Goal: Information Seeking & Learning: Learn about a topic

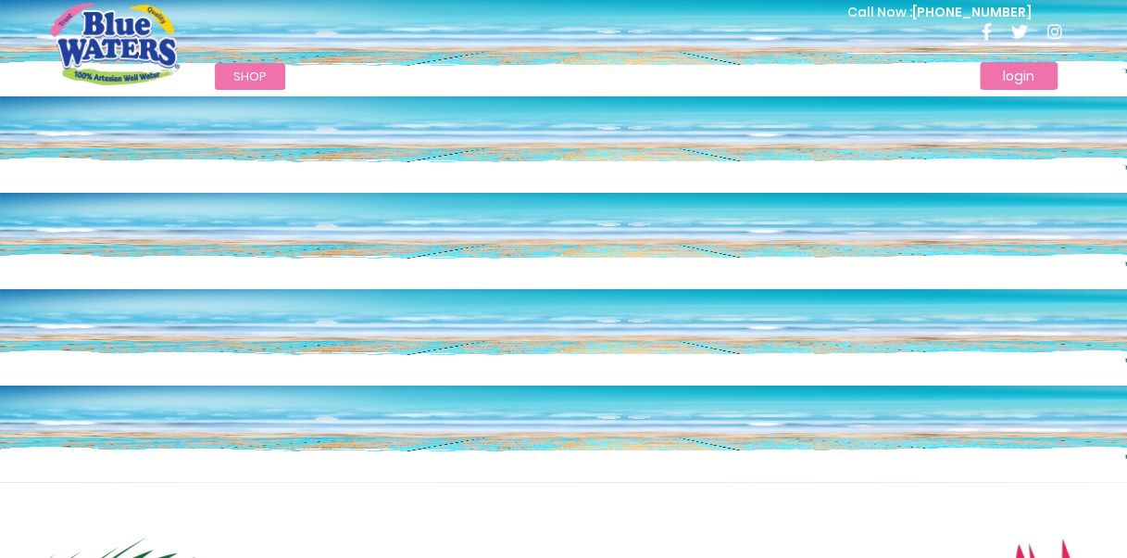
click at [1026, 70] on link "login" at bounding box center [1019, 76] width 78 height 28
click at [336, 74] on span "Services" at bounding box center [340, 77] width 54 height 18
click at [681, 70] on link "careers" at bounding box center [705, 76] width 88 height 27
